Goal: Information Seeking & Learning: Learn about a topic

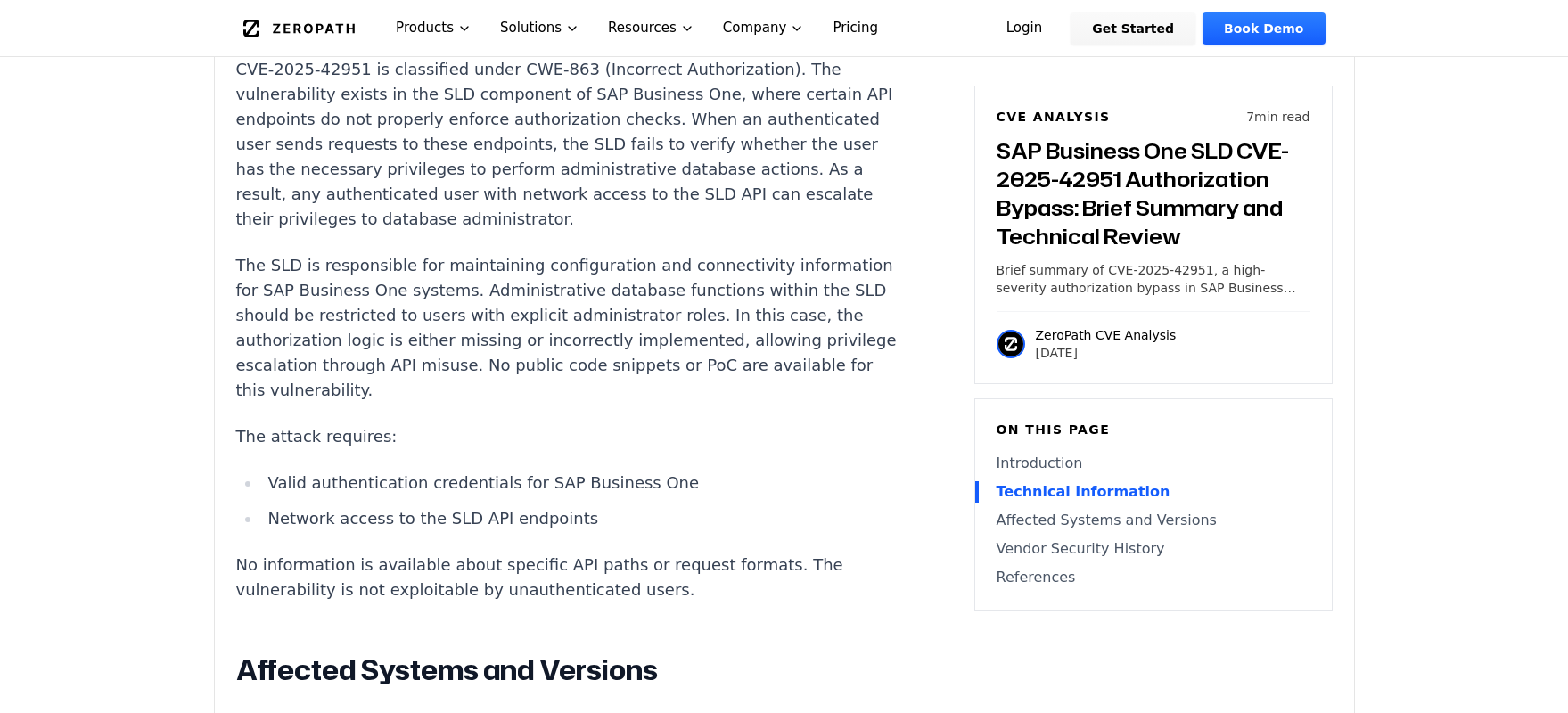
scroll to position [1726, 0]
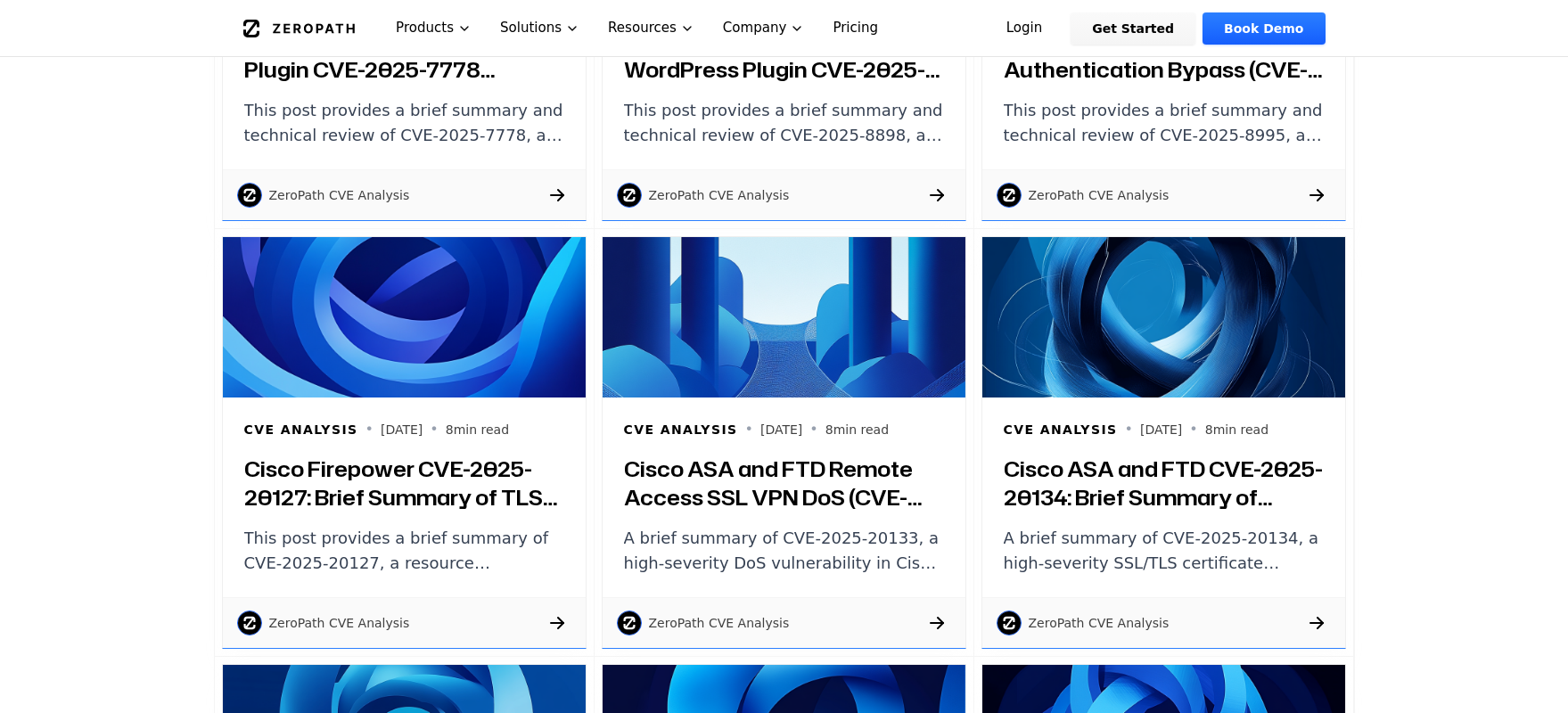
scroll to position [8010, 0]
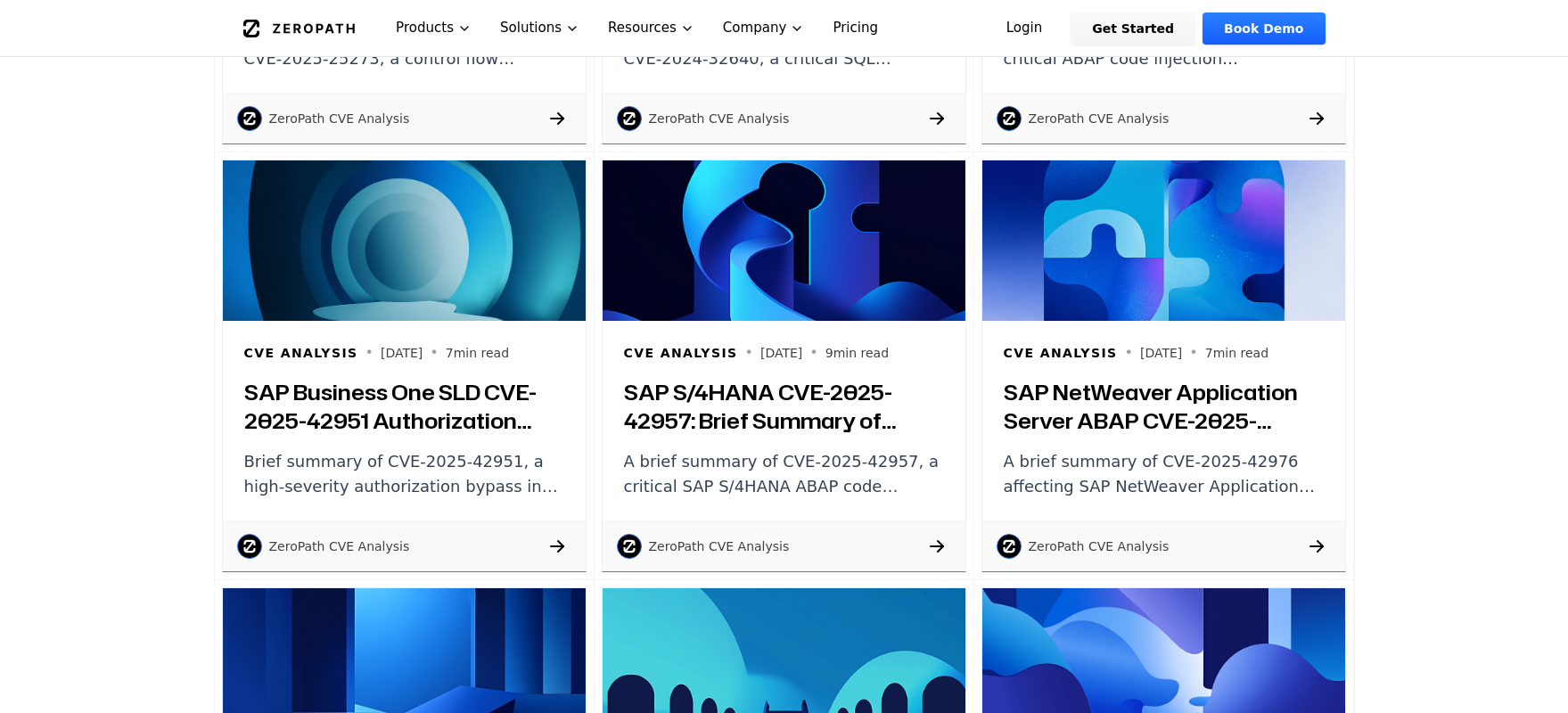
click at [394, 405] on h3 "SAP Business One SLD CVE-2025-42951 Authorization Bypass: Brief Summary and Tec…" at bounding box center [404, 407] width 320 height 57
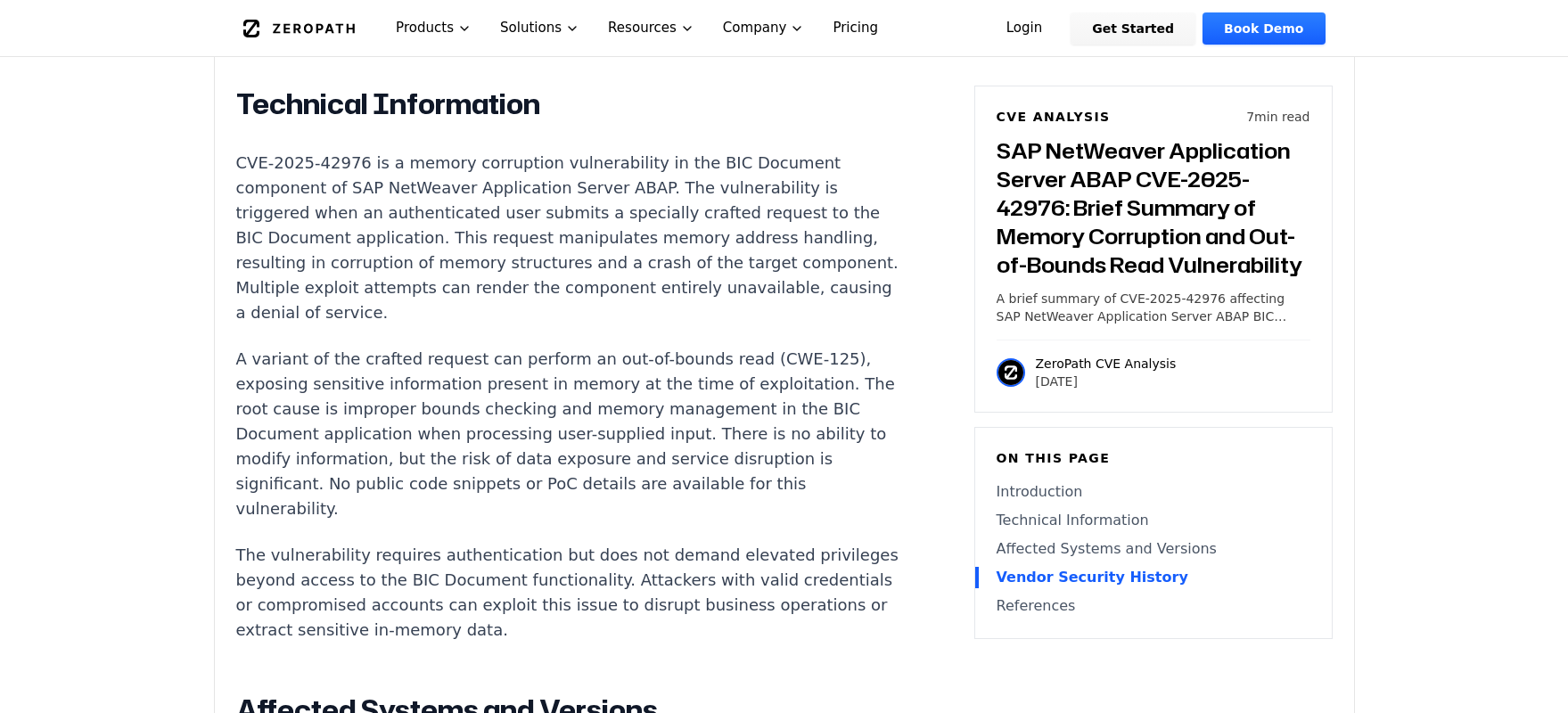
scroll to position [1609, 0]
